Goal: Communication & Community: Answer question/provide support

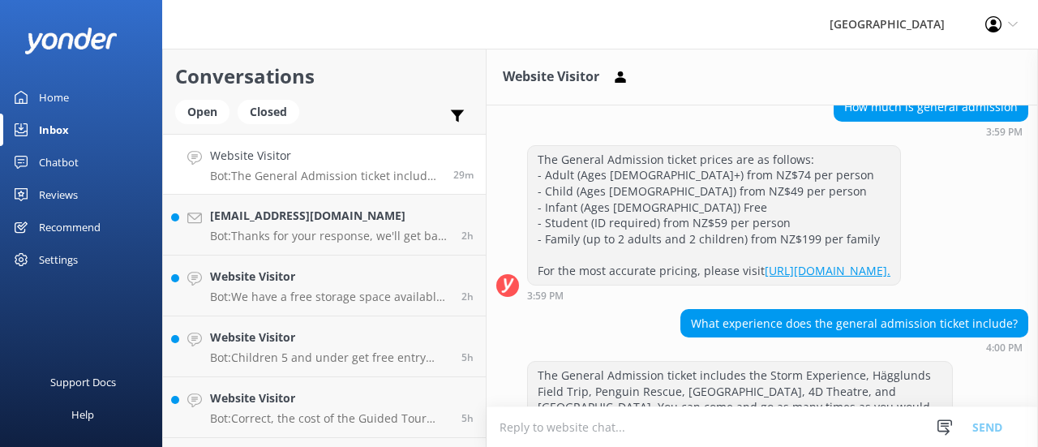
scroll to position [174, 0]
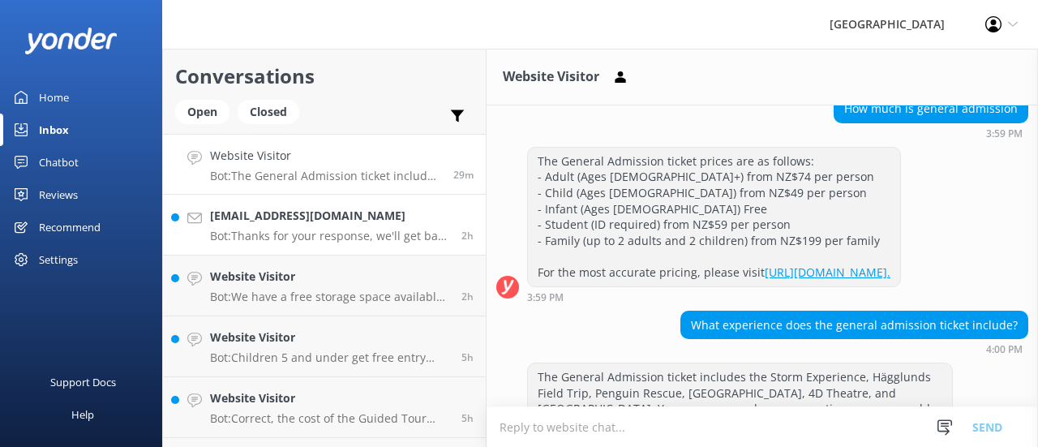
click at [285, 235] on p "Bot: Thanks for your response, we'll get back to you as soon as we can during o…" at bounding box center [329, 236] width 239 height 15
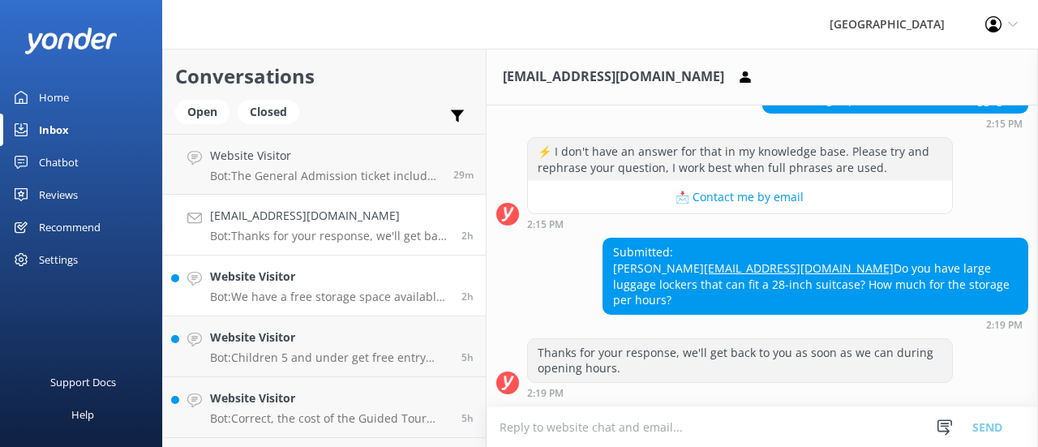
scroll to position [618, 0]
click at [615, 420] on textarea at bounding box center [762, 427] width 551 height 40
click at [898, 424] on textarea "Hi there," at bounding box center [762, 426] width 551 height 41
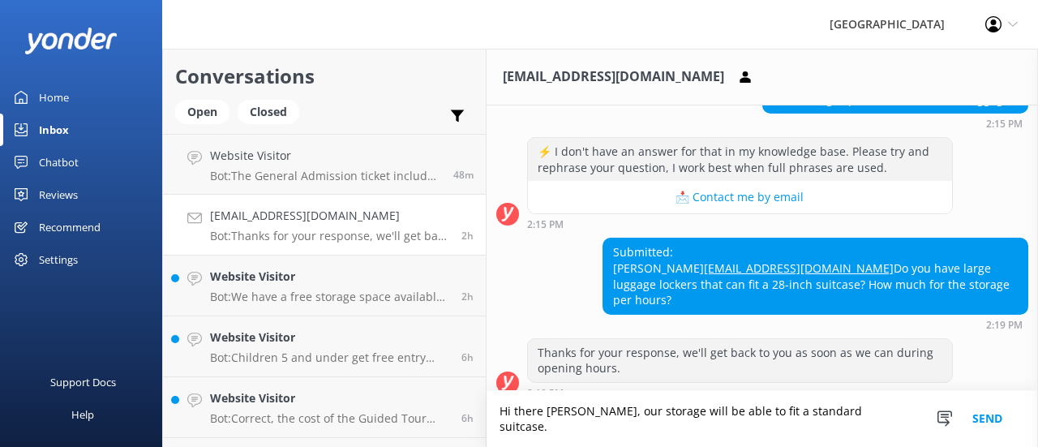
click at [876, 422] on textarea "Hi there [PERSON_NAME], our storage will be able to fit a standard suitcase." at bounding box center [762, 419] width 551 height 56
click at [870, 424] on textarea "Hi there [PERSON_NAME], our storage will be able to fit a standard suitcase." at bounding box center [762, 419] width 551 height 56
click at [647, 426] on textarea "Hi there [PERSON_NAME], our storage will be able to fit a standard suitcase." at bounding box center [762, 419] width 551 height 56
drag, startPoint x: 671, startPoint y: 426, endPoint x: 878, endPoint y: 429, distance: 206.8
click at [878, 429] on textarea "Hi there [PERSON_NAME], our storage area will be able to fit a standard suitcas…" at bounding box center [762, 419] width 551 height 56
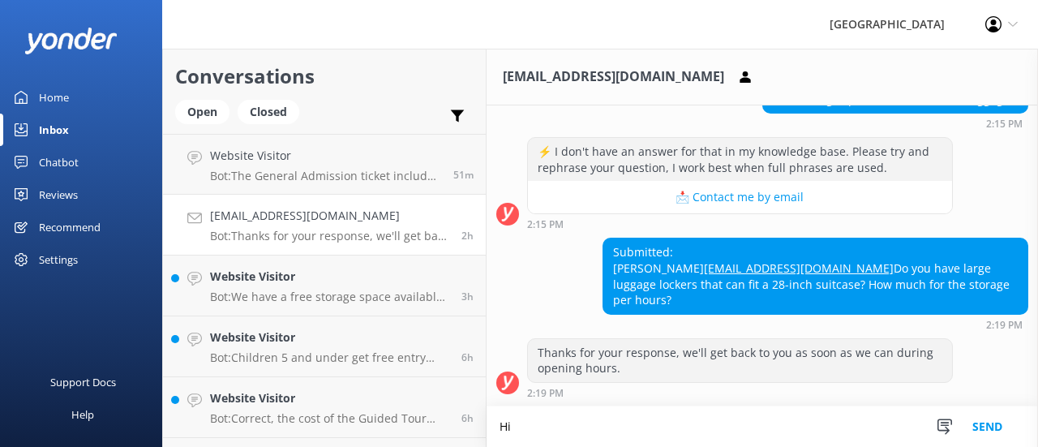
type textarea "H"
click at [324, 298] on p "Bot: We have a free storage space available for you to leave your bags with us …" at bounding box center [329, 296] width 239 height 15
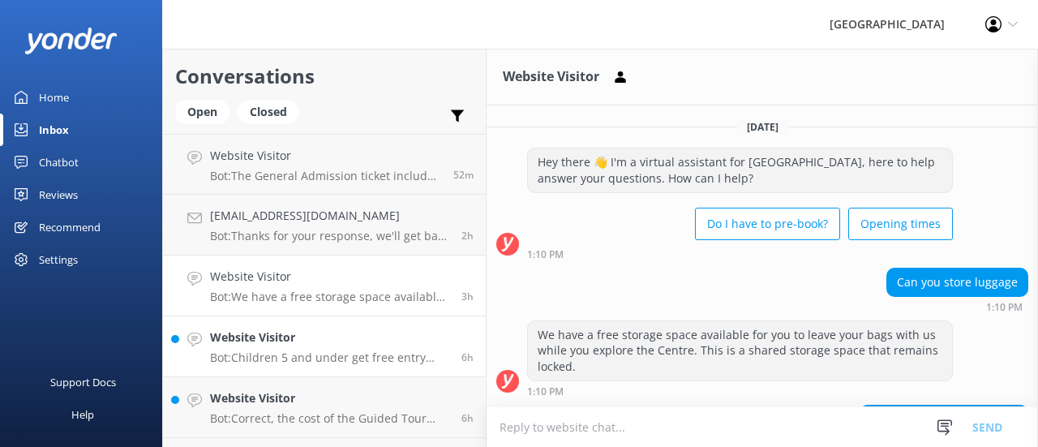
scroll to position [283, 0]
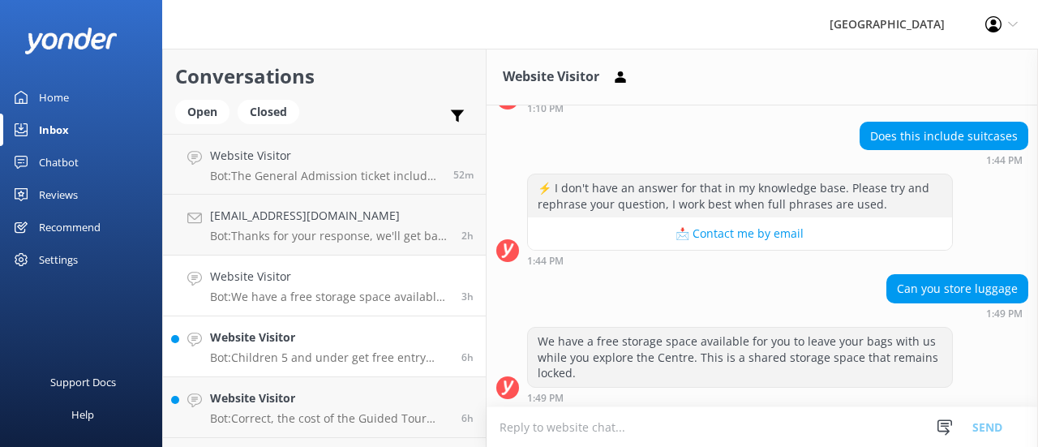
click at [293, 350] on p "Bot: Children 5 and under get free entry into the [GEOGRAPHIC_DATA]." at bounding box center [329, 357] width 239 height 15
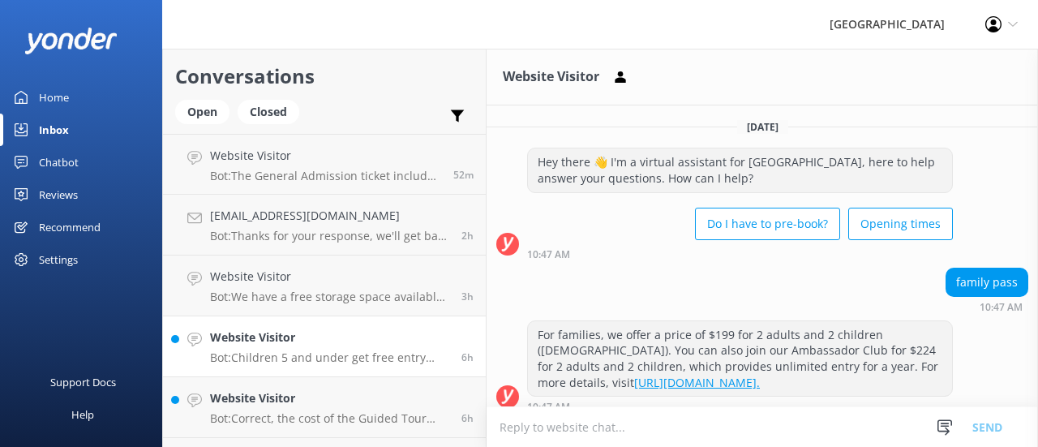
scroll to position [115, 0]
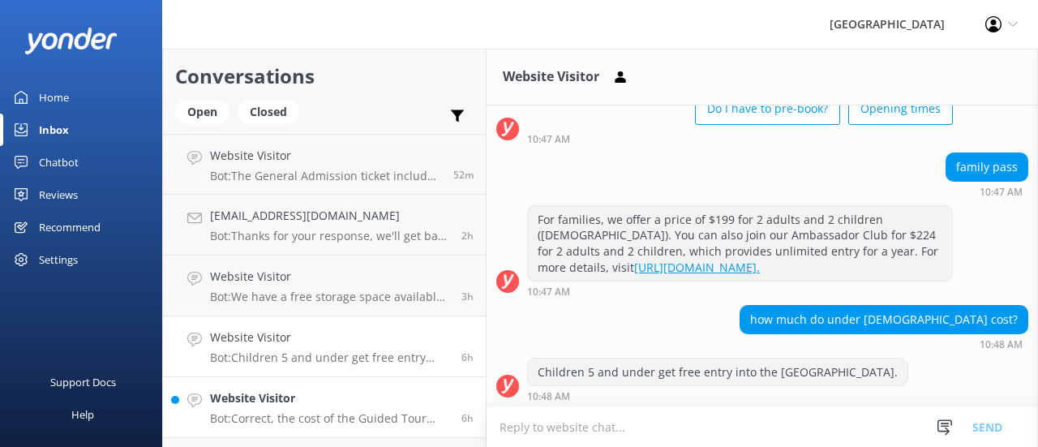
click at [282, 405] on h4 "Website Visitor" at bounding box center [329, 398] width 239 height 18
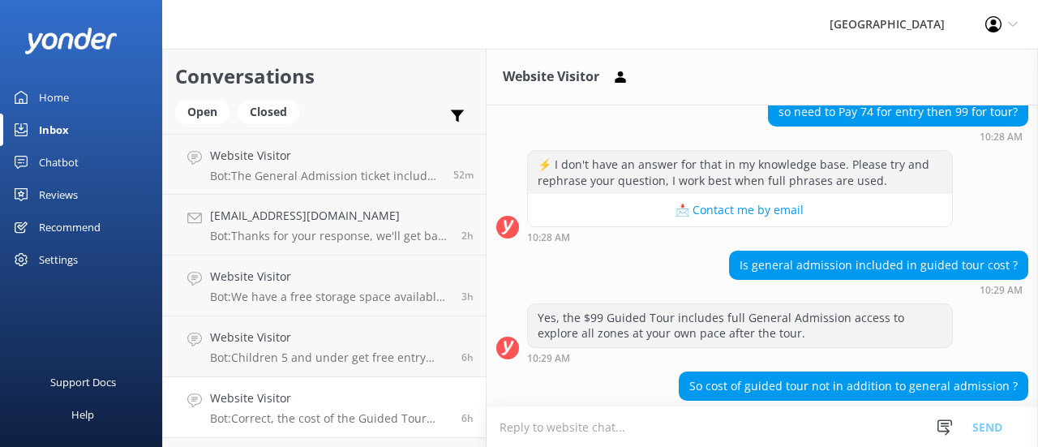
scroll to position [612, 0]
